Goal: Task Accomplishment & Management: Use online tool/utility

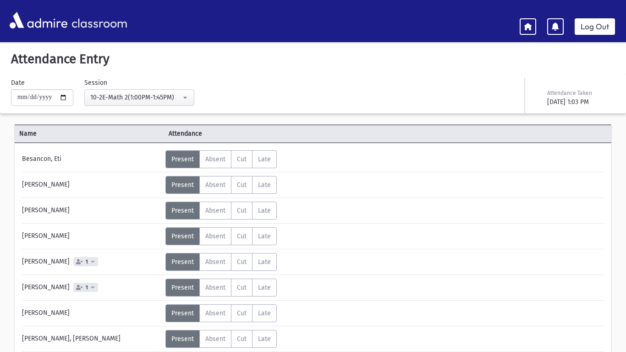
scroll to position [103, 0]
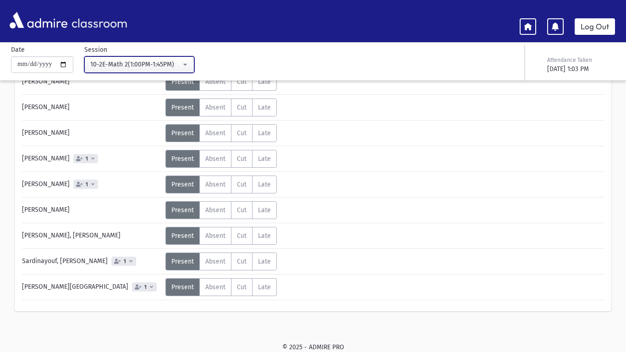
click at [151, 56] on button "10-2E-Math 2(1:00PM-1:45PM)" at bounding box center [139, 64] width 110 height 17
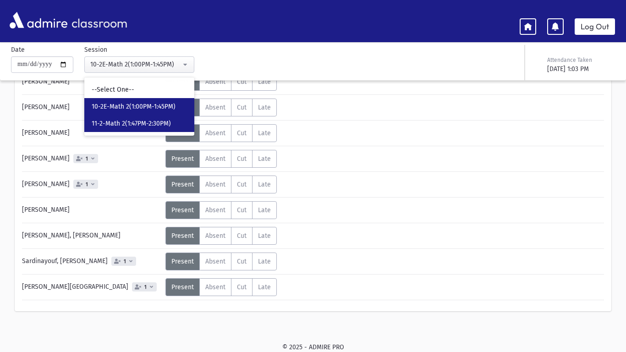
click at [152, 116] on link "11-2-Math 2(1:47PM-2:30PM)" at bounding box center [139, 123] width 110 height 17
select select "*****"
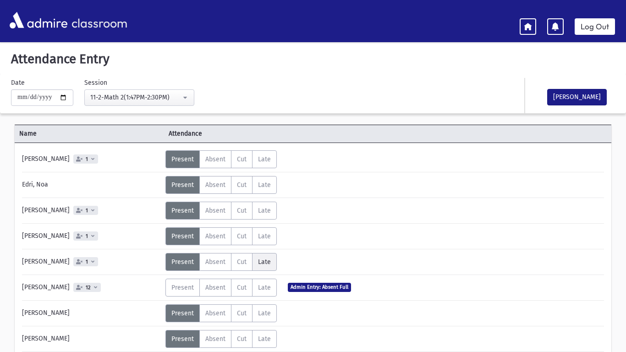
click at [255, 256] on label "Late L" at bounding box center [264, 262] width 25 height 18
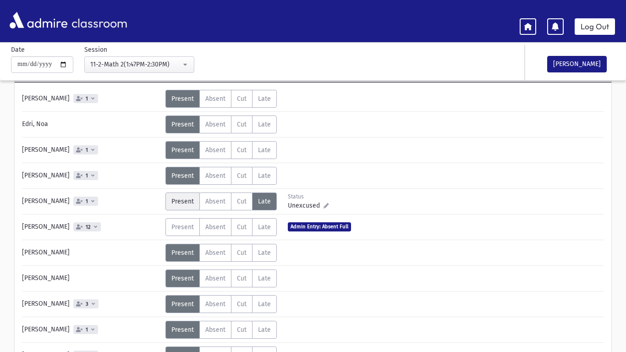
scroll to position [63, 0]
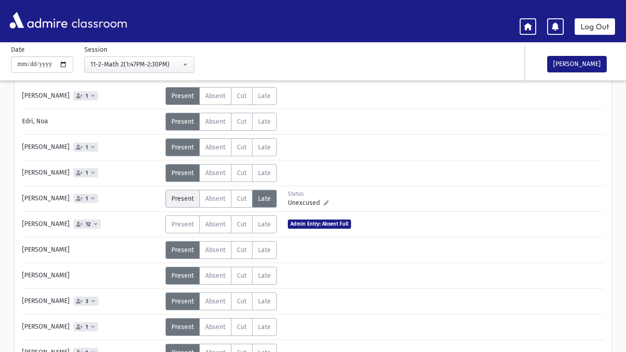
click at [179, 203] on label "Present P" at bounding box center [183, 199] width 34 height 18
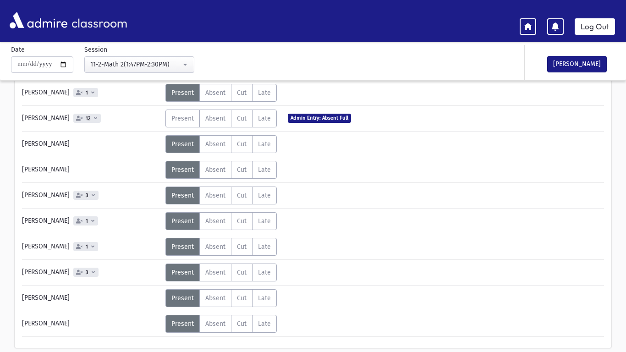
scroll to position [172, 0]
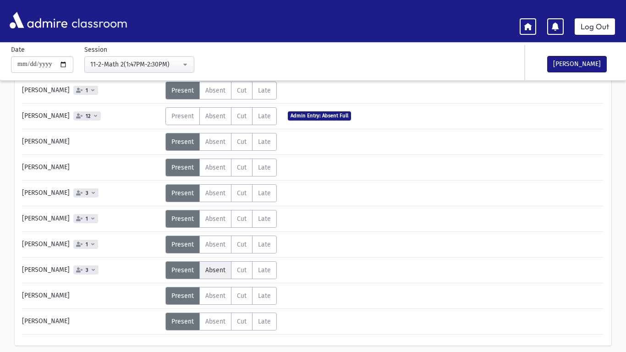
click at [222, 271] on span "Absent" at bounding box center [215, 270] width 20 height 8
click at [216, 298] on span "Absent" at bounding box center [215, 296] width 20 height 8
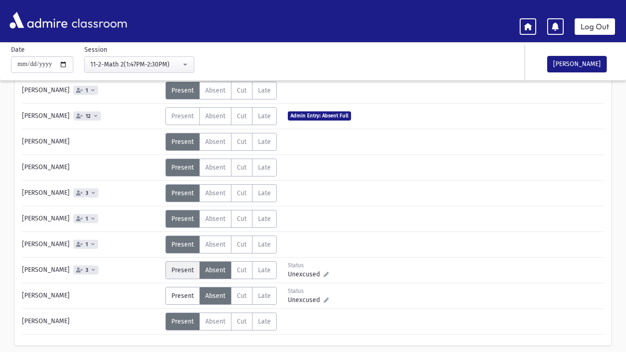
click at [181, 269] on span "Present" at bounding box center [183, 270] width 22 height 8
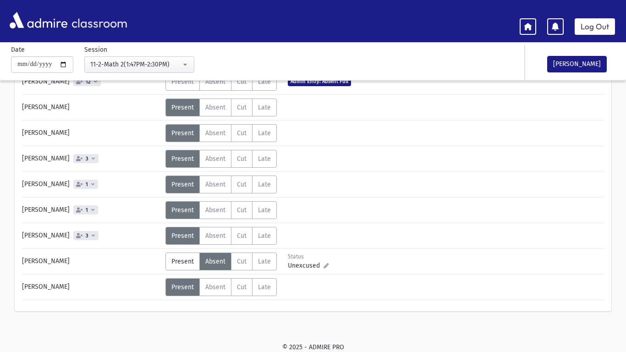
scroll to position [0, 0]
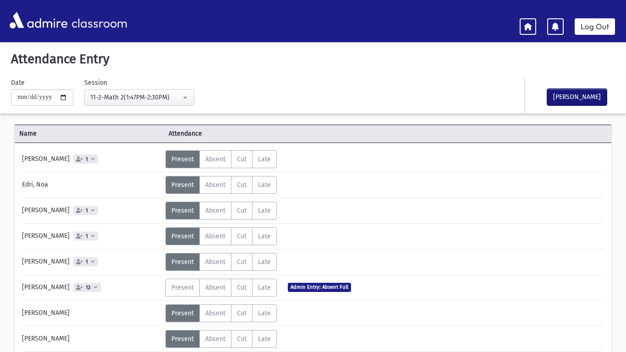
click at [584, 97] on button "[PERSON_NAME]" at bounding box center [578, 97] width 60 height 17
click at [600, 26] on link "Log Out" at bounding box center [595, 26] width 40 height 17
